Goal: Complete application form

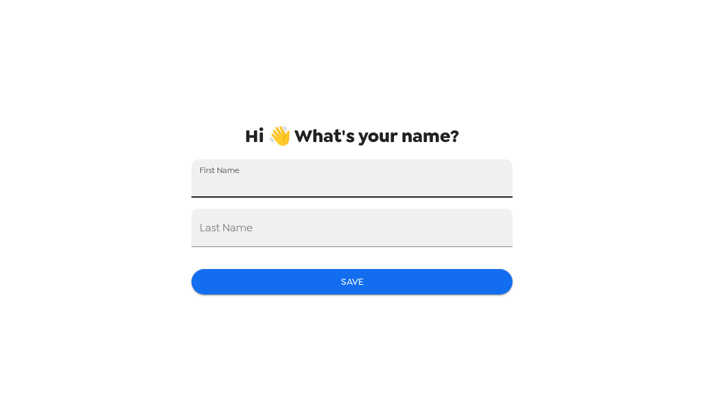
click at [252, 181] on input "First Name" at bounding box center [352, 178] width 321 height 38
type input "[PERSON_NAME]"
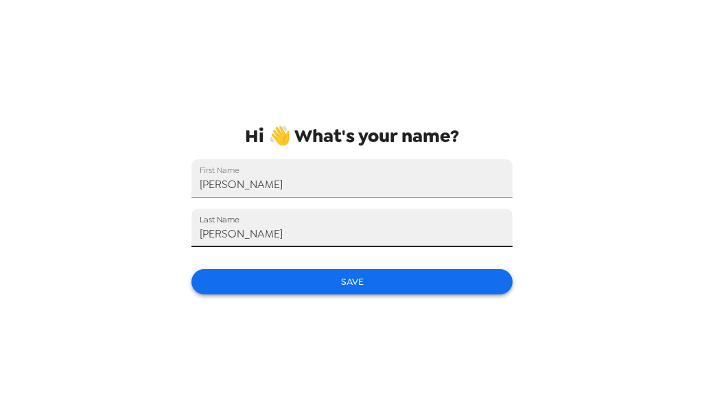
type input "[PERSON_NAME]"
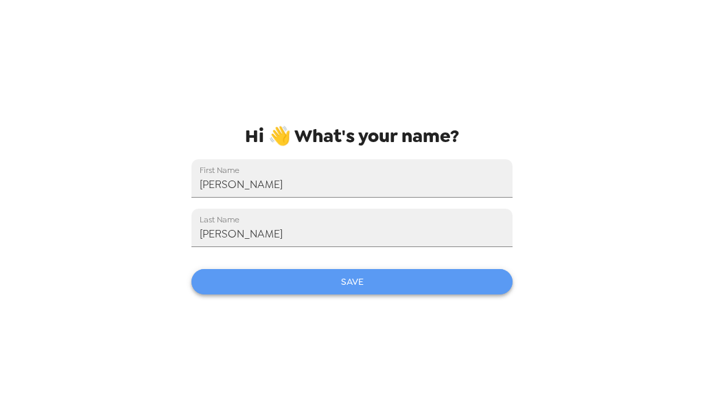
click at [385, 281] on button "Save" at bounding box center [352, 281] width 321 height 25
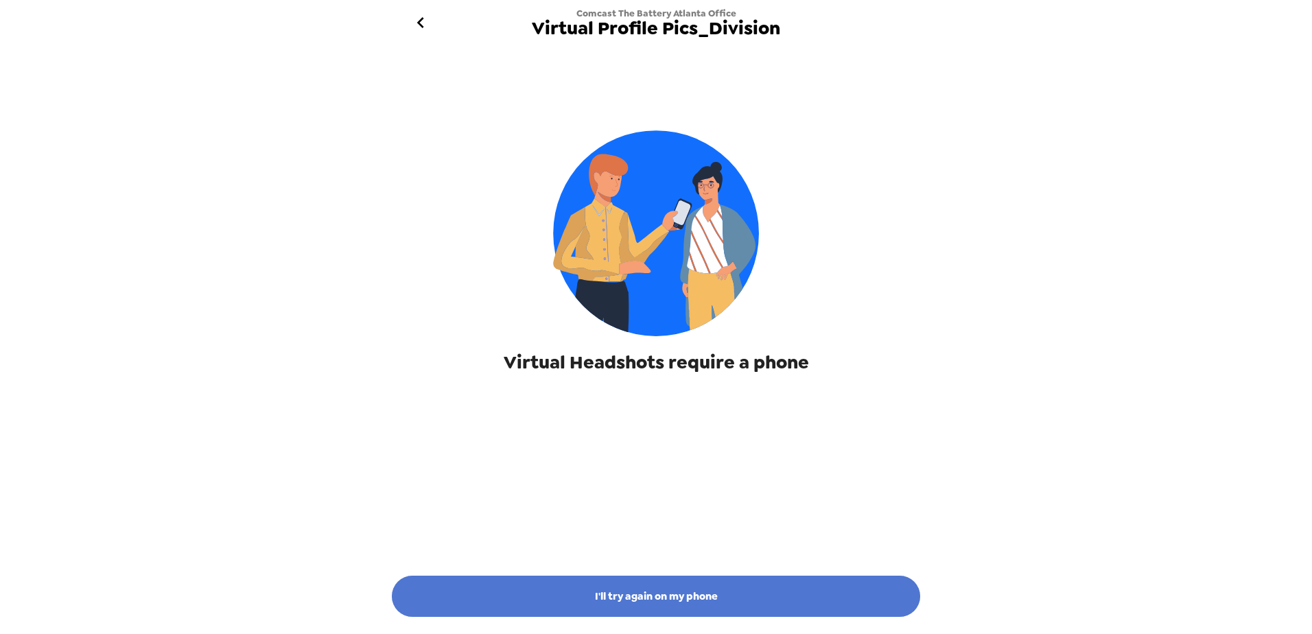
click at [648, 417] on button "I'll try again on my phone" at bounding box center [656, 596] width 529 height 41
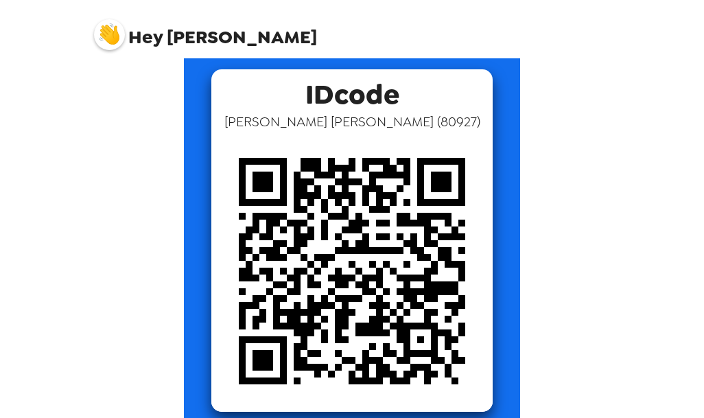
scroll to position [62, 0]
